Goal: Task Accomplishment & Management: Manage account settings

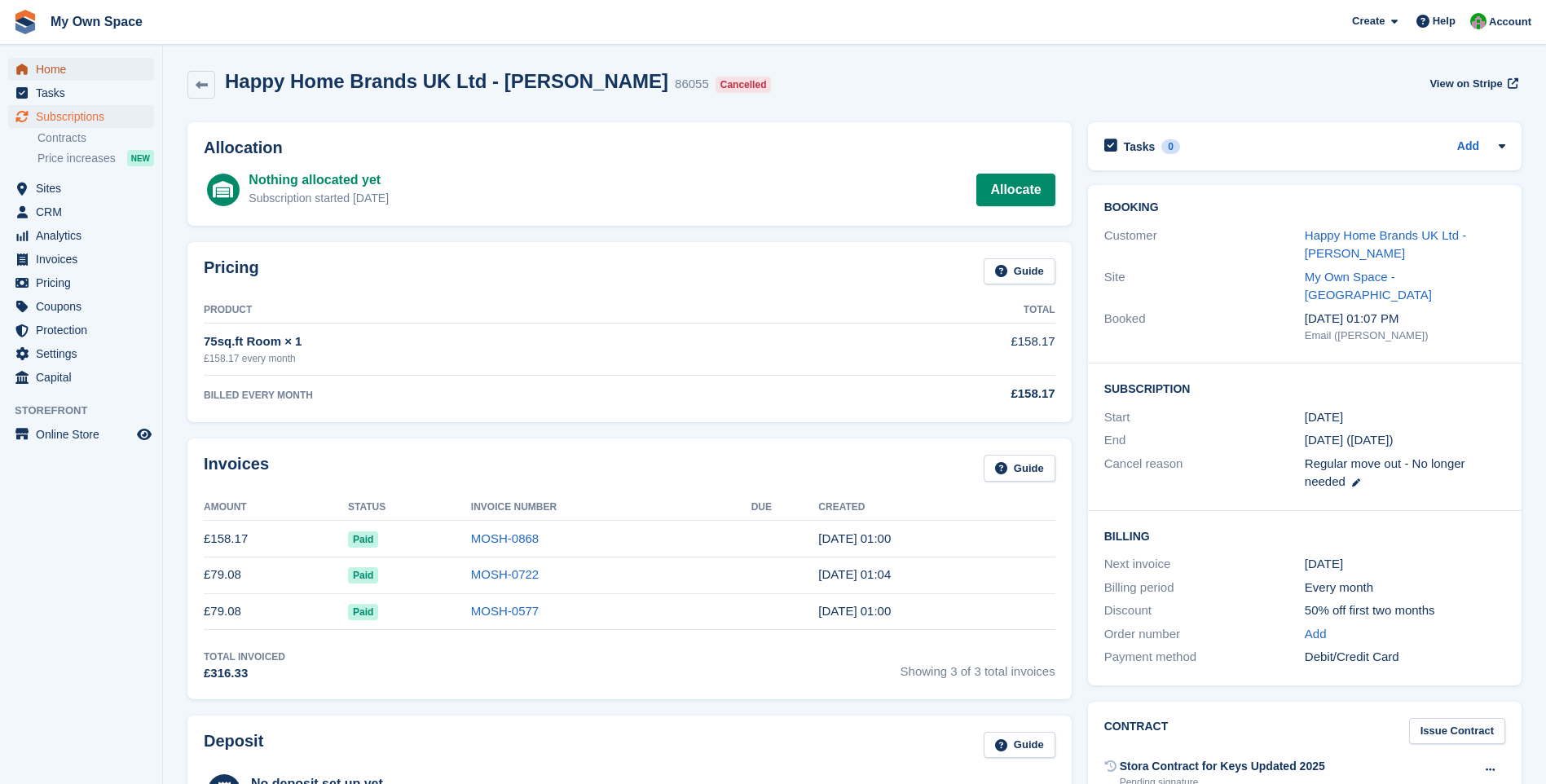
drag, startPoint x: 59, startPoint y: 72, endPoint x: 67, endPoint y: 71, distance: 8.1
click at [59, 72] on span "Home" at bounding box center [84, 69] width 98 height 23
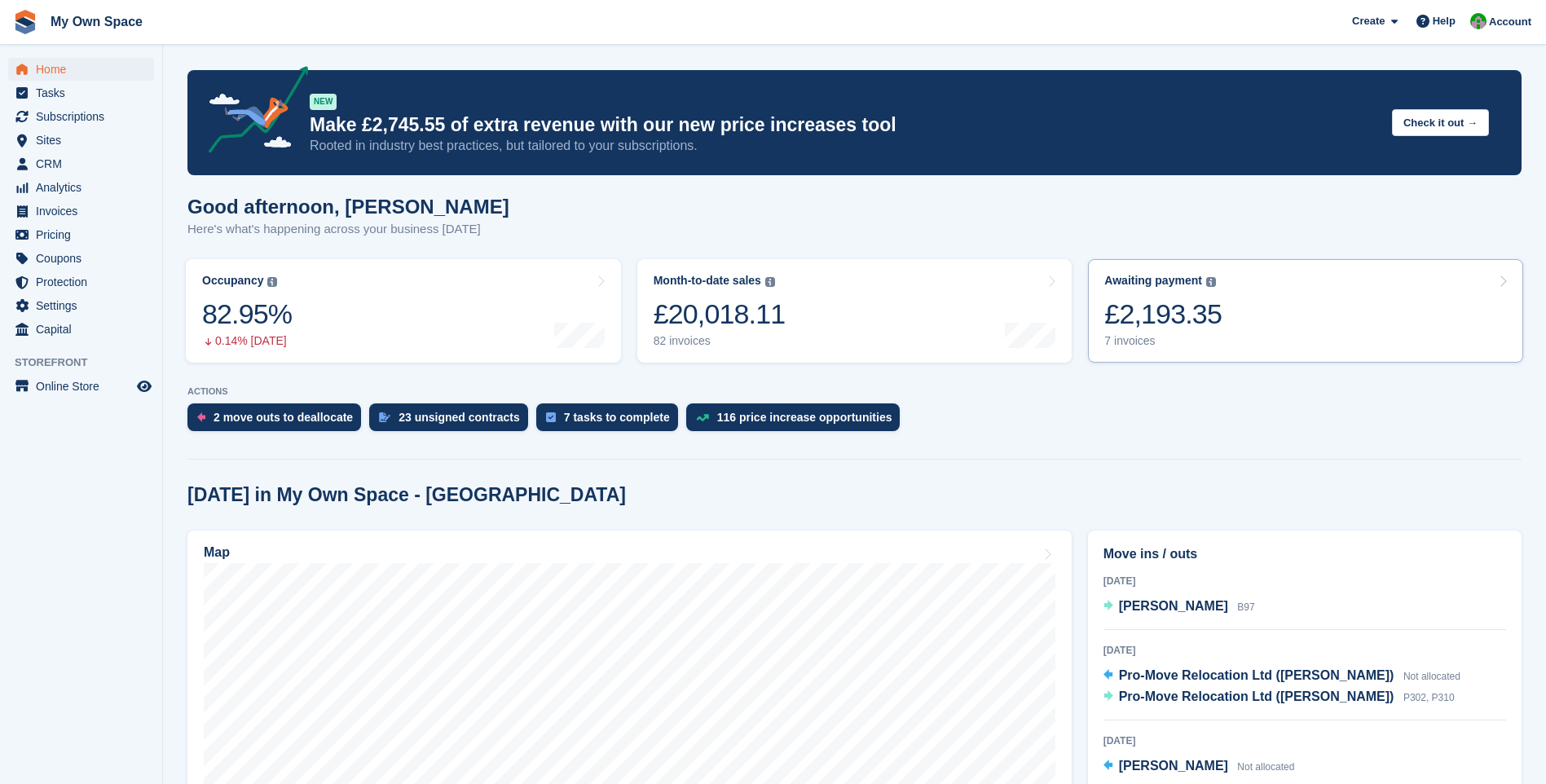
click at [1118, 346] on div "7 invoices" at bounding box center [1163, 341] width 117 height 14
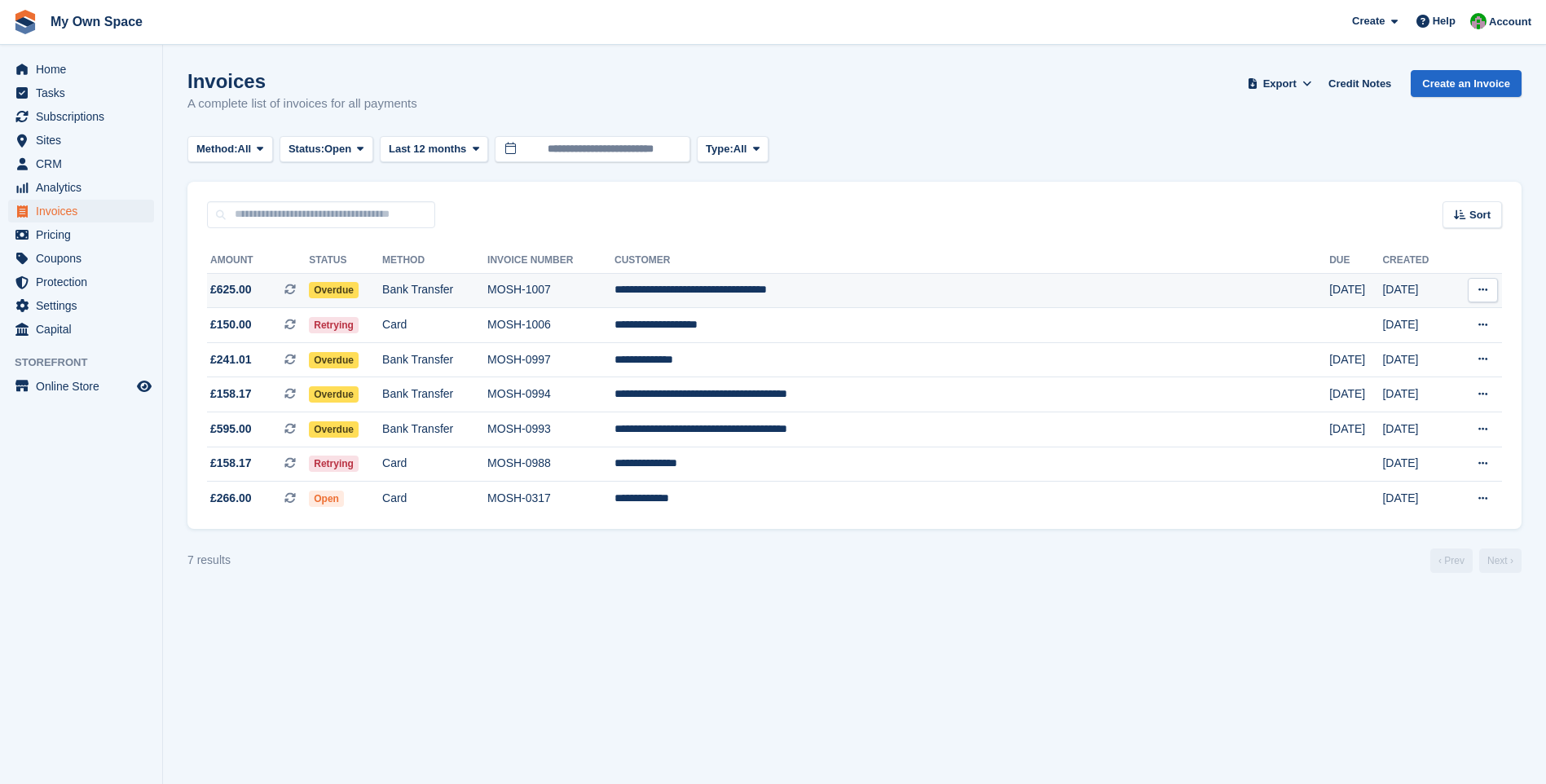
click at [488, 288] on td "Bank Transfer" at bounding box center [434, 290] width 105 height 35
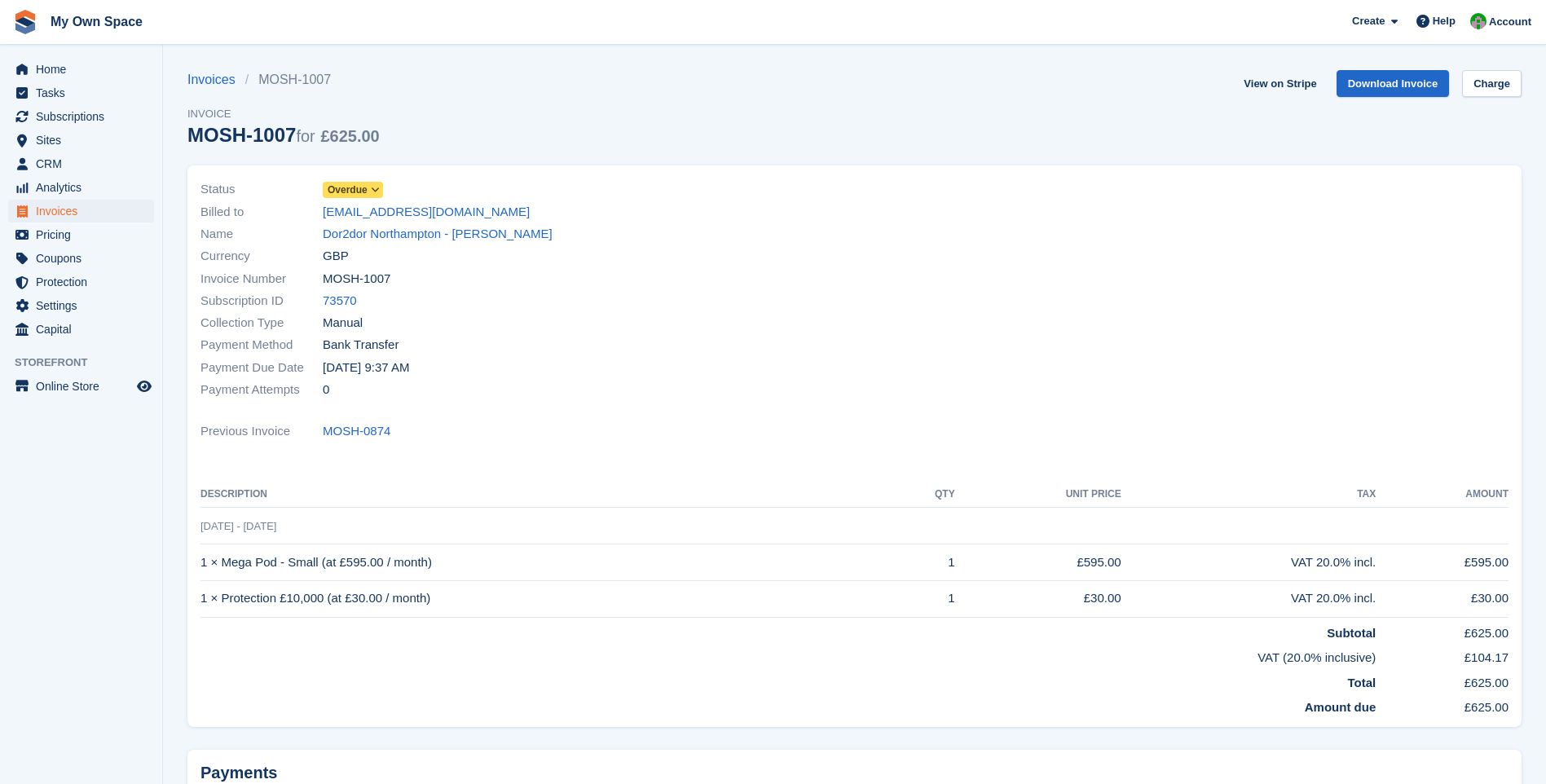
click at [376, 187] on icon at bounding box center [375, 190] width 9 height 10
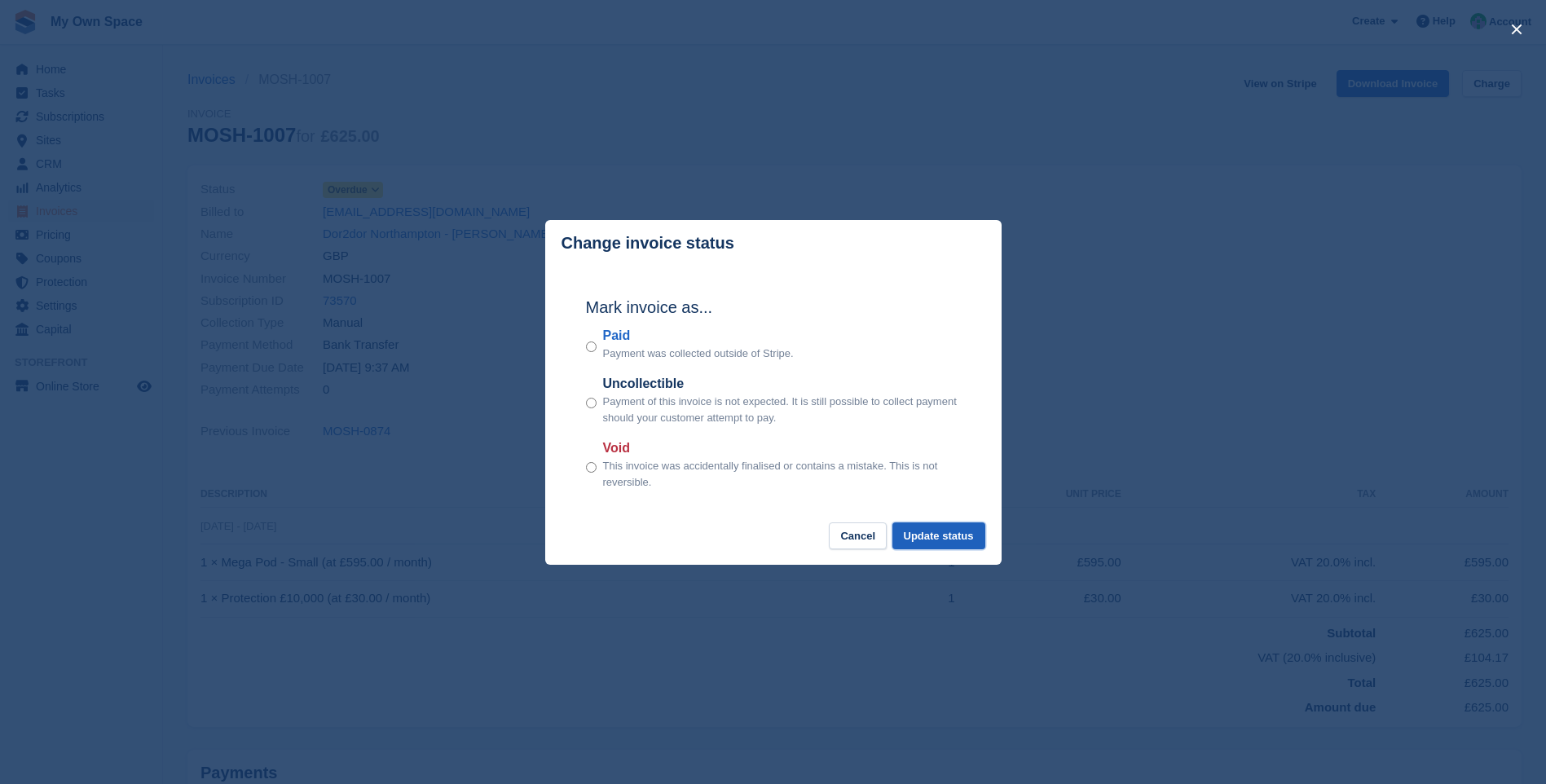
click at [935, 538] on button "Update status" at bounding box center [939, 535] width 93 height 27
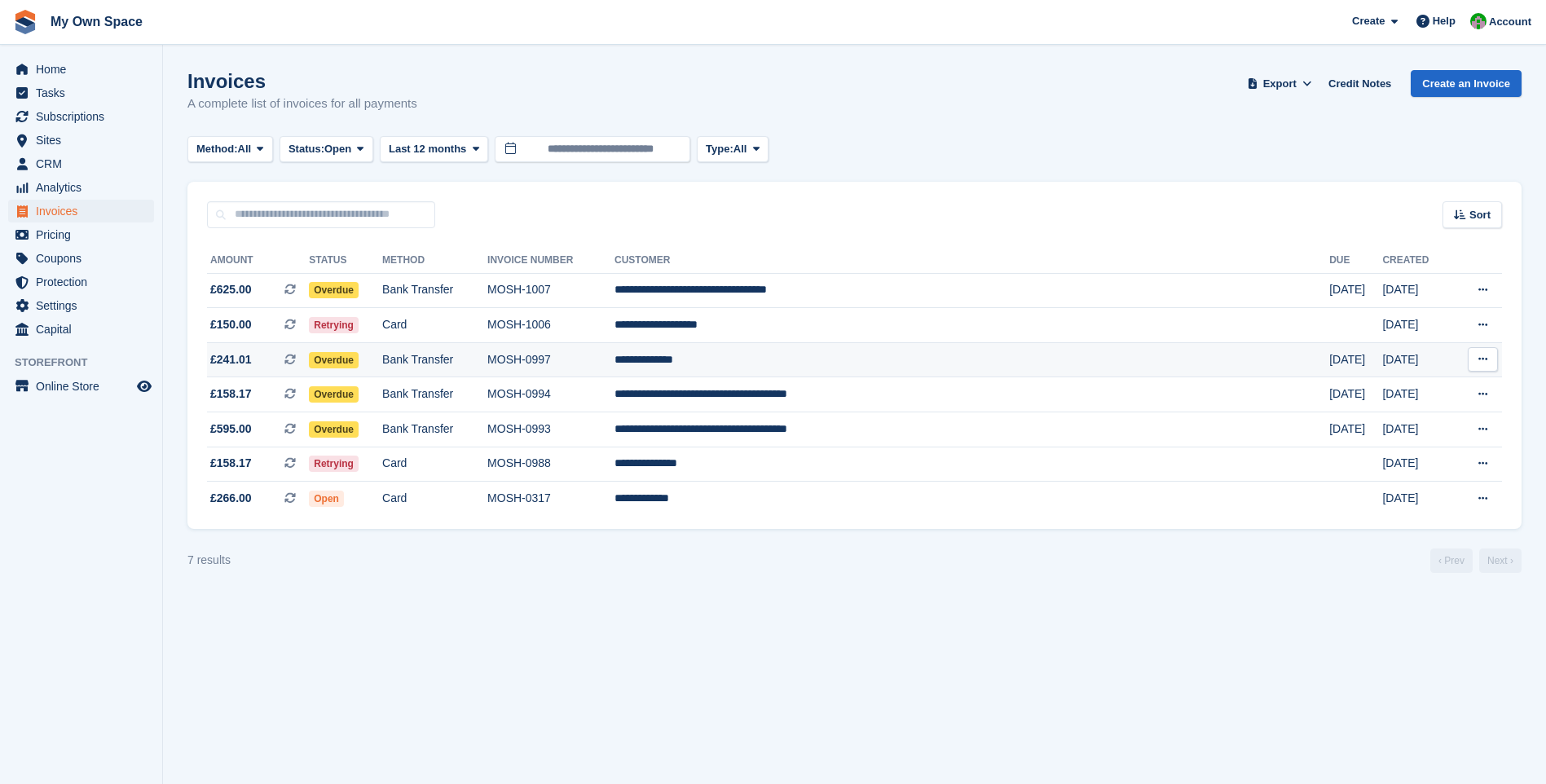
click at [359, 357] on span "Overdue" at bounding box center [334, 360] width 49 height 16
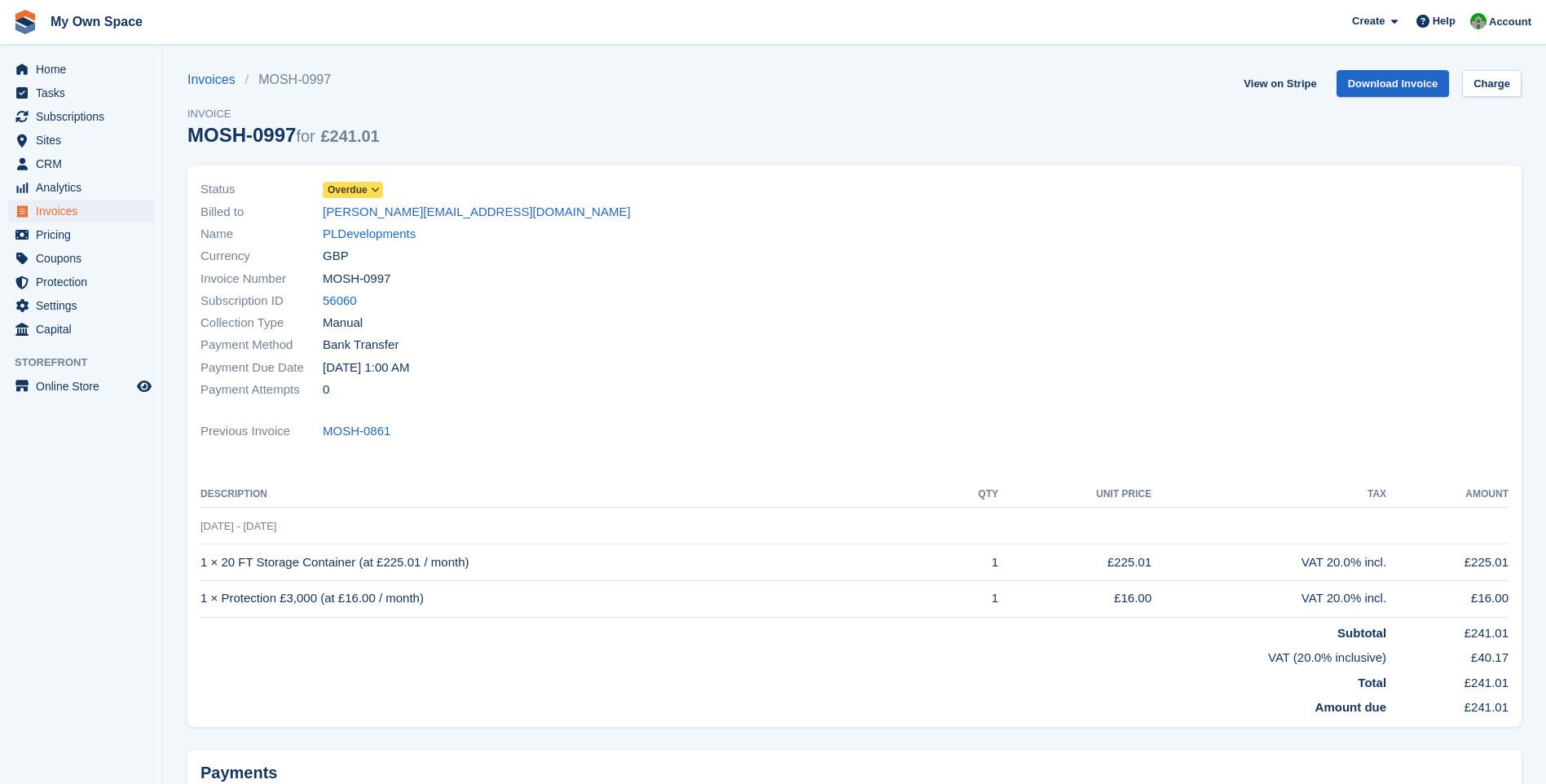
click at [375, 186] on icon at bounding box center [375, 190] width 9 height 10
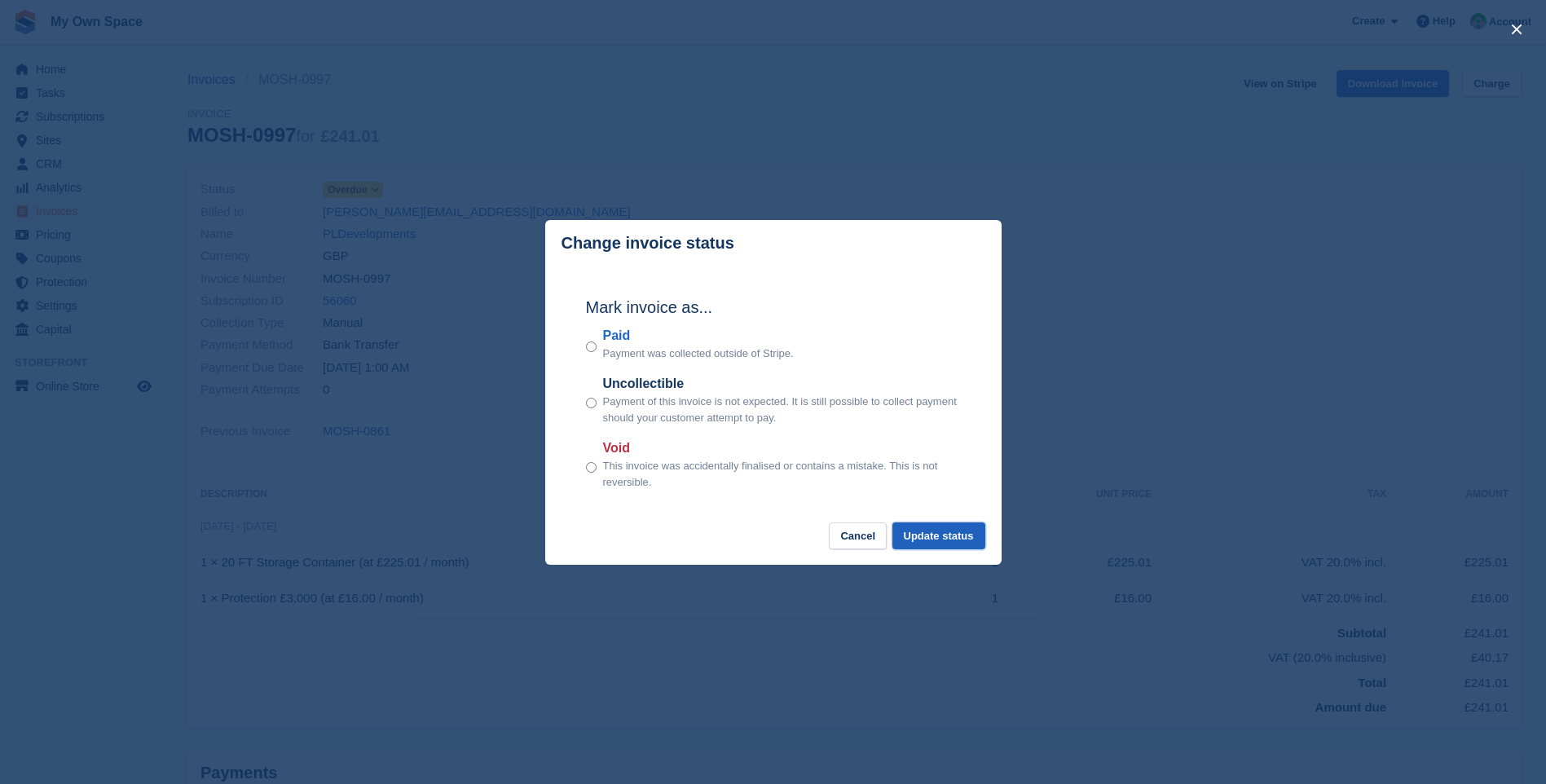
click at [926, 534] on button "Update status" at bounding box center [939, 535] width 93 height 27
